Goal: Information Seeking & Learning: Learn about a topic

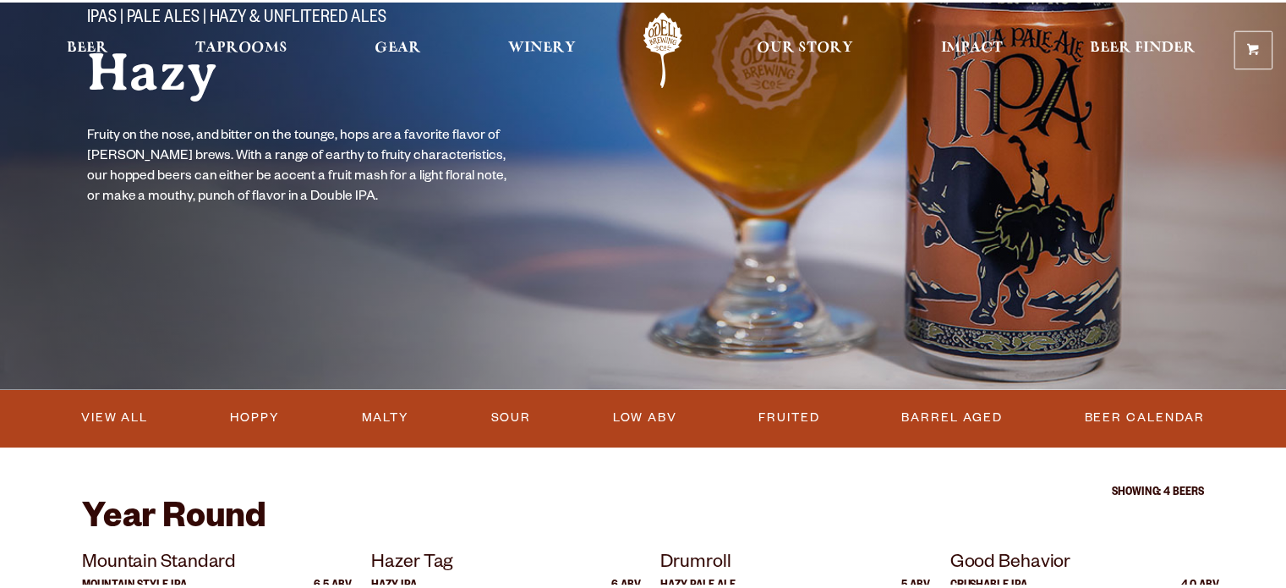
scroll to position [197, 0]
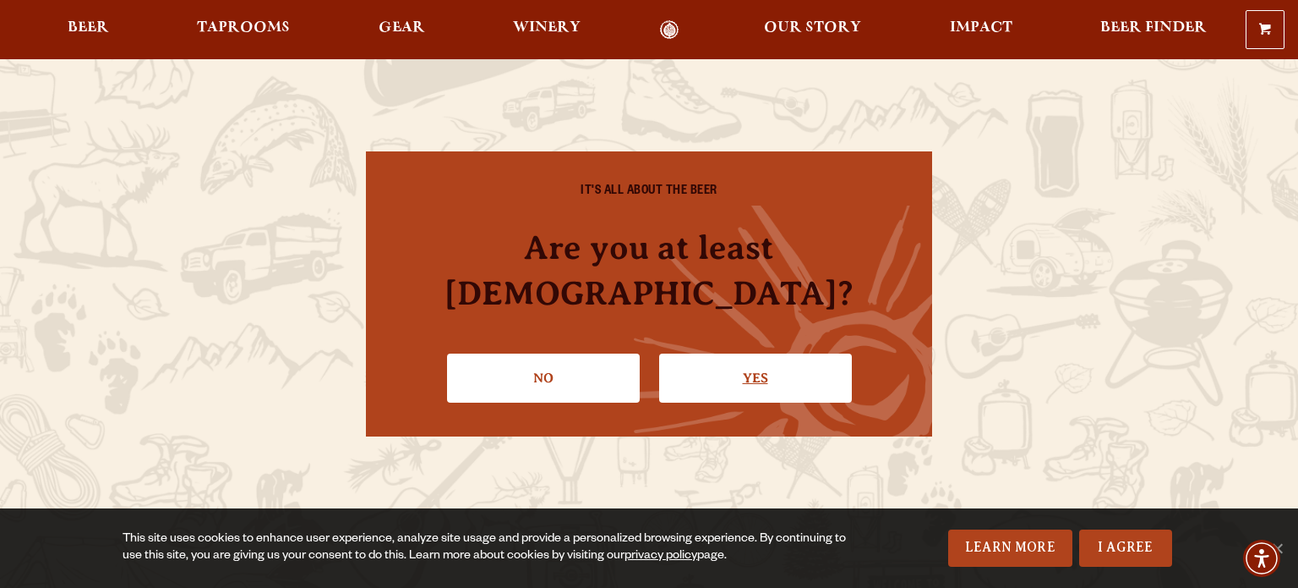
click at [727, 353] on link "Yes" at bounding box center [755, 377] width 193 height 49
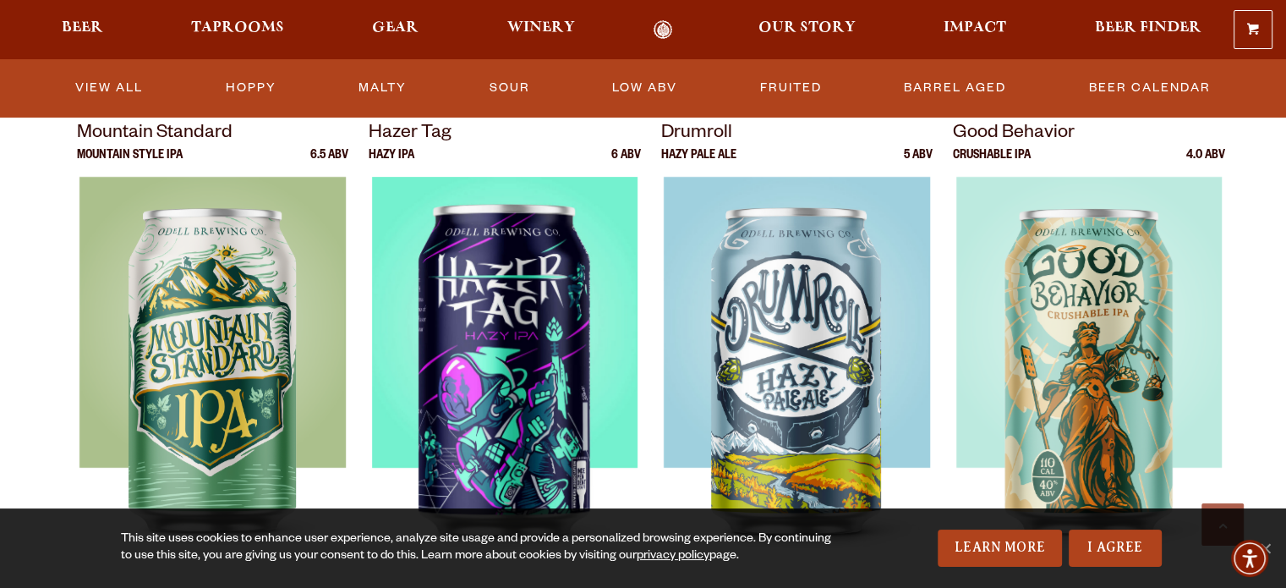
scroll to position [789, 0]
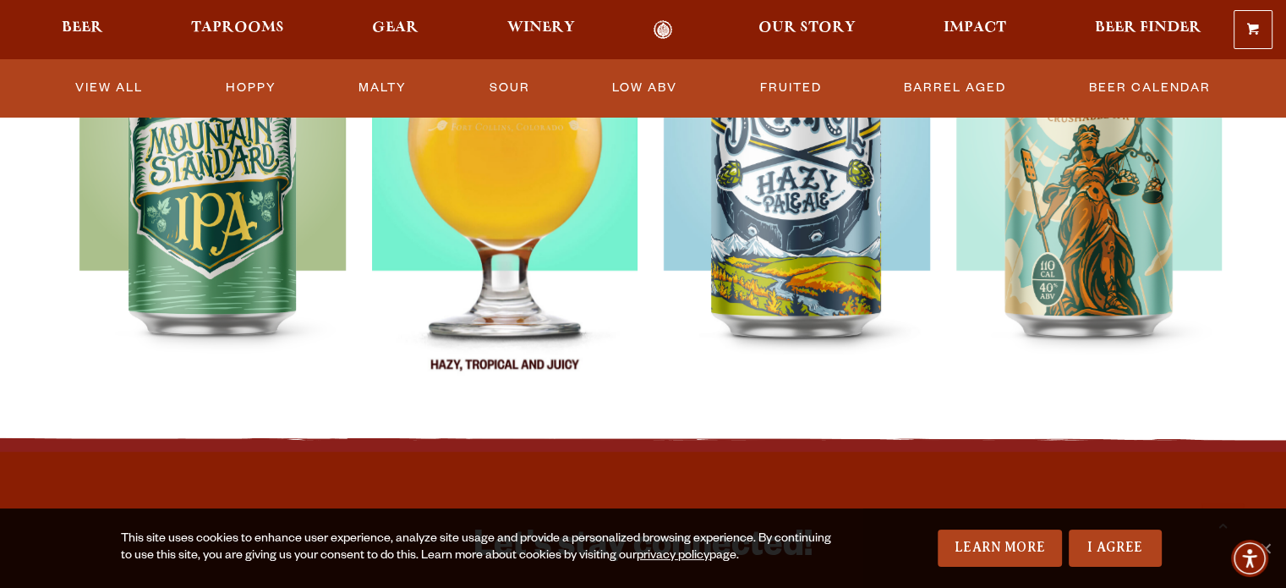
click at [507, 235] on img at bounding box center [505, 191] width 266 height 423
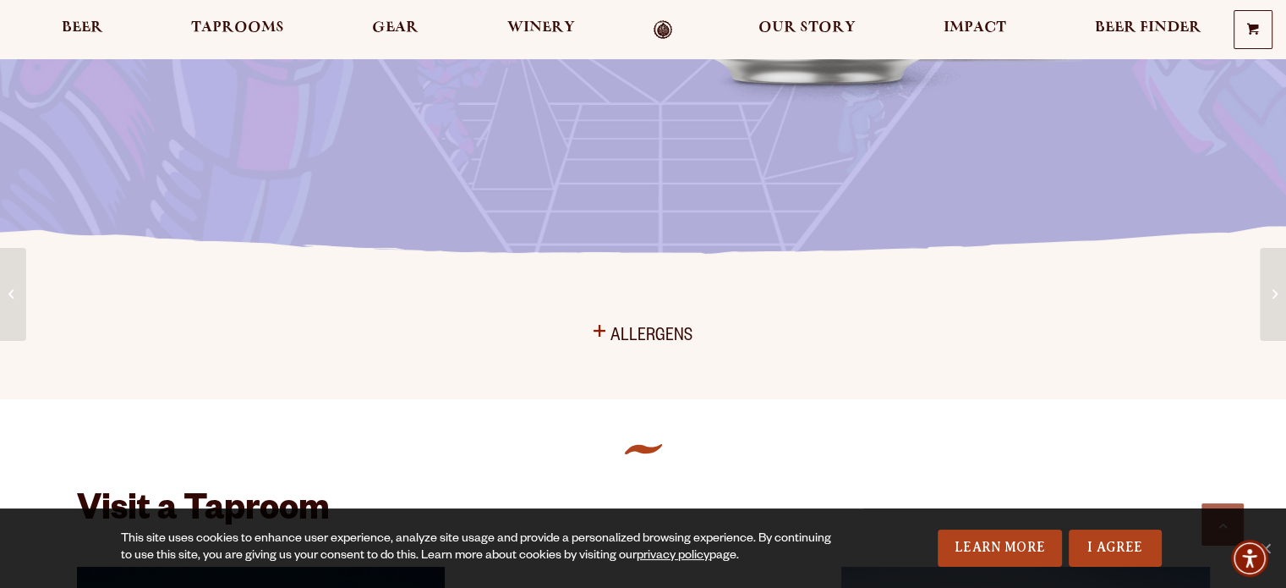
scroll to position [789, 0]
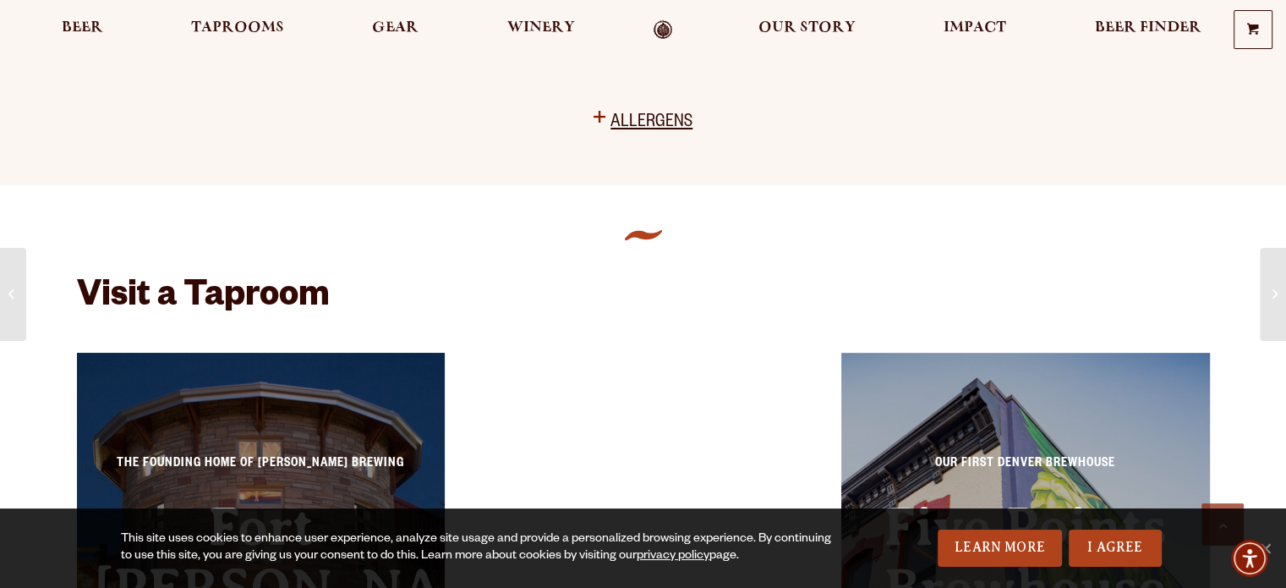
click at [605, 114] on icon "plus icon" at bounding box center [599, 117] width 12 height 12
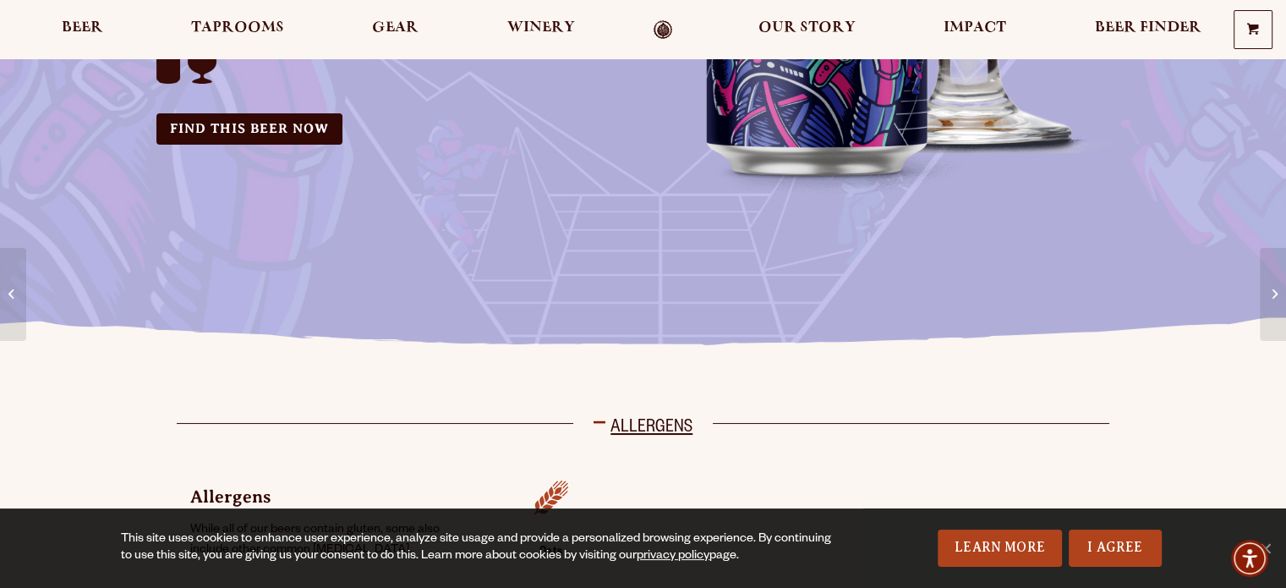
scroll to position [394, 0]
